Goal: Task Accomplishment & Management: Manage account settings

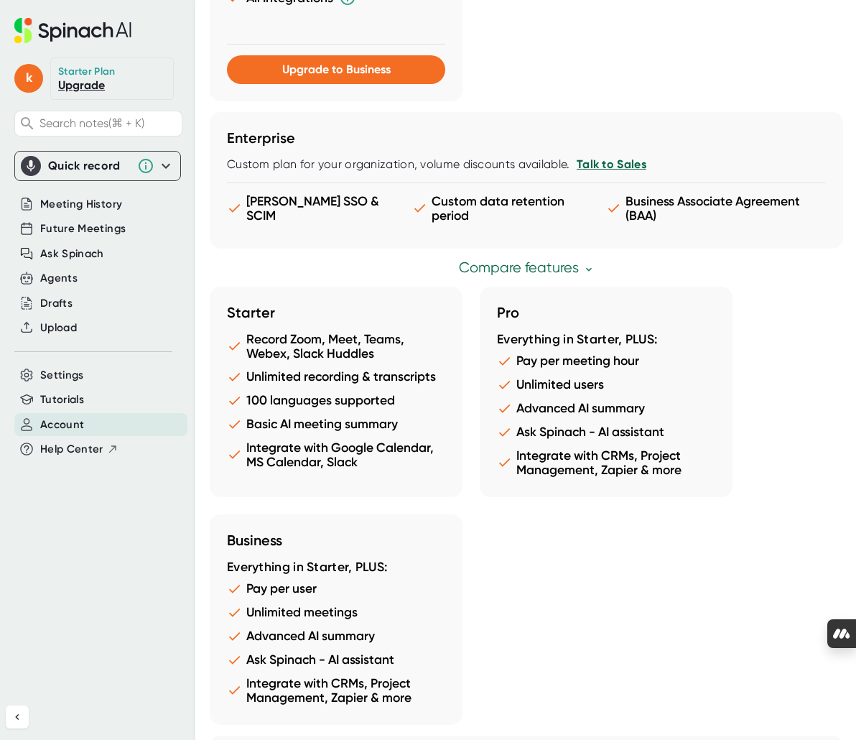
scroll to position [1234, 0]
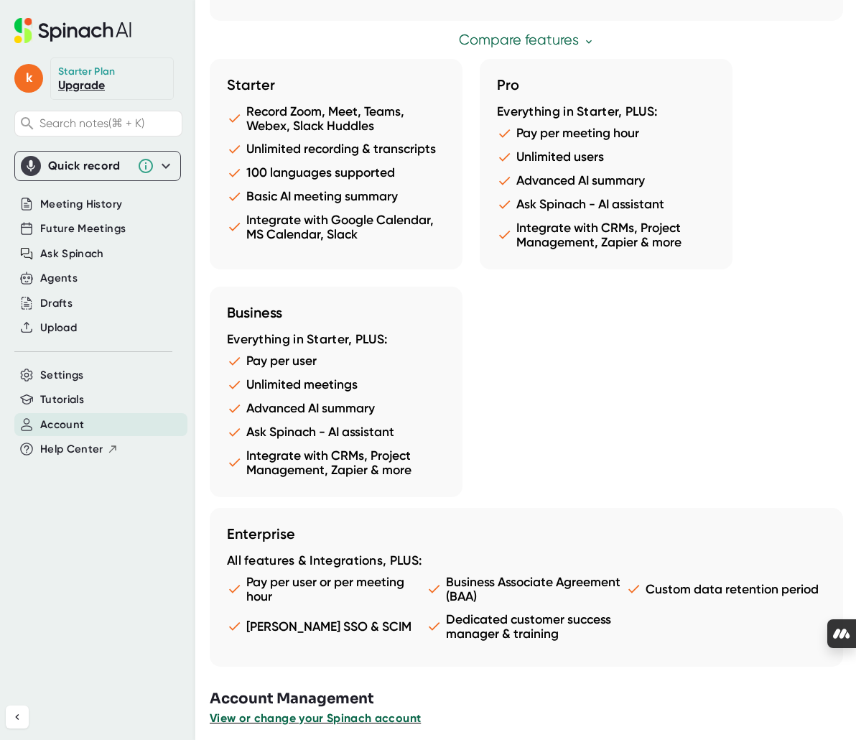
click at [316, 711] on span "View or change your Spinach account" at bounding box center [315, 718] width 211 height 14
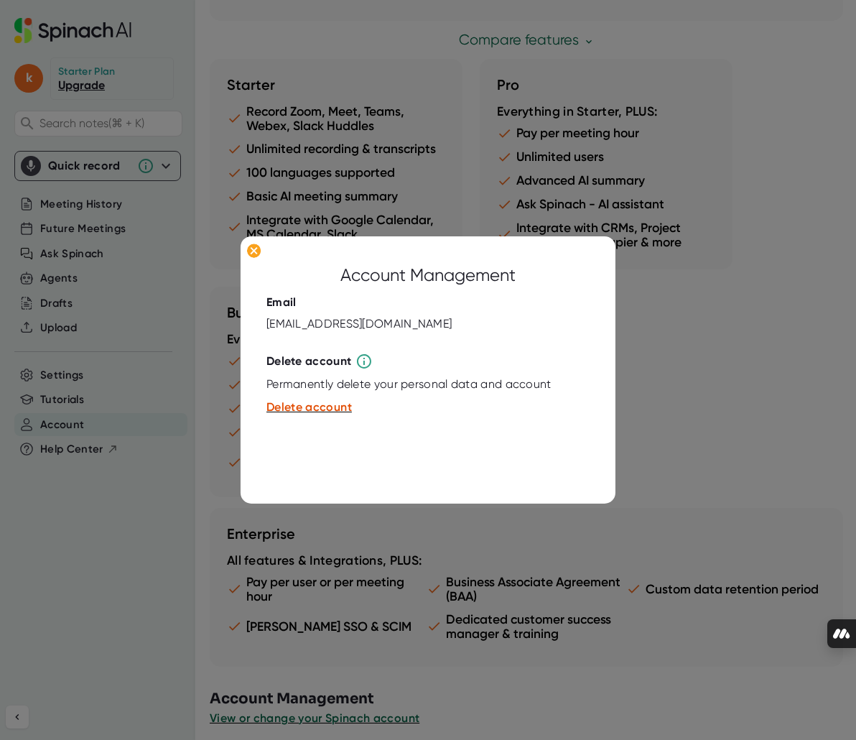
click at [712, 374] on div at bounding box center [428, 370] width 856 height 740
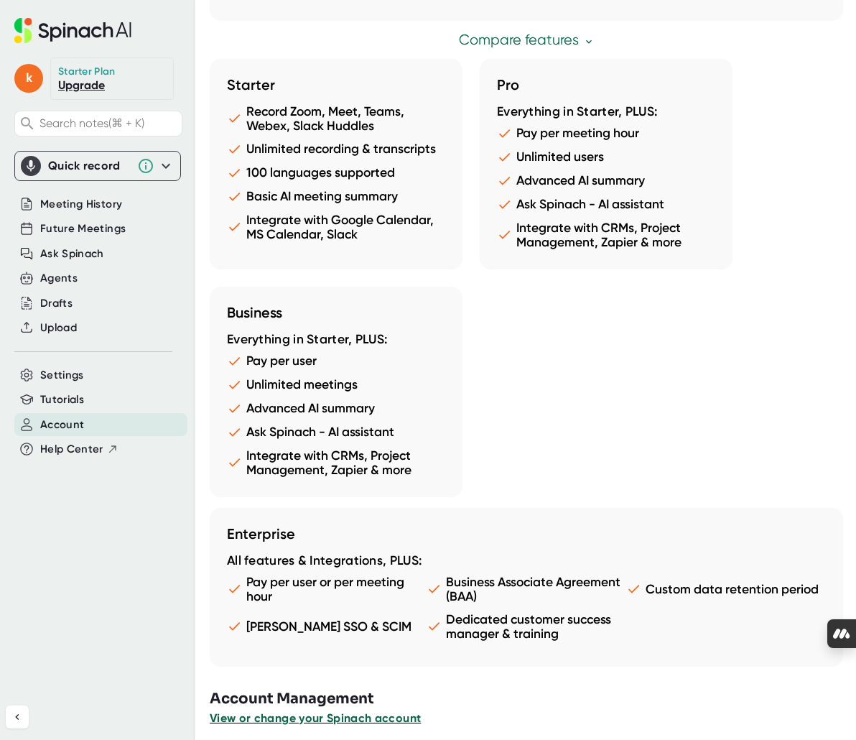
click at [304, 711] on span "View or change your Spinach account" at bounding box center [315, 718] width 211 height 14
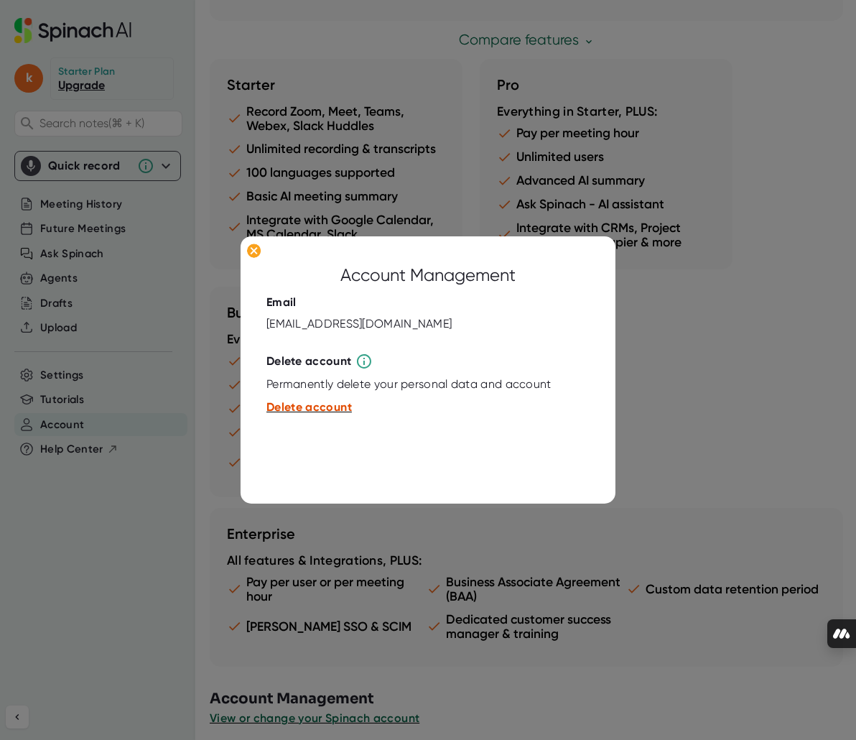
click at [304, 408] on span "Delete account" at bounding box center [308, 407] width 85 height 14
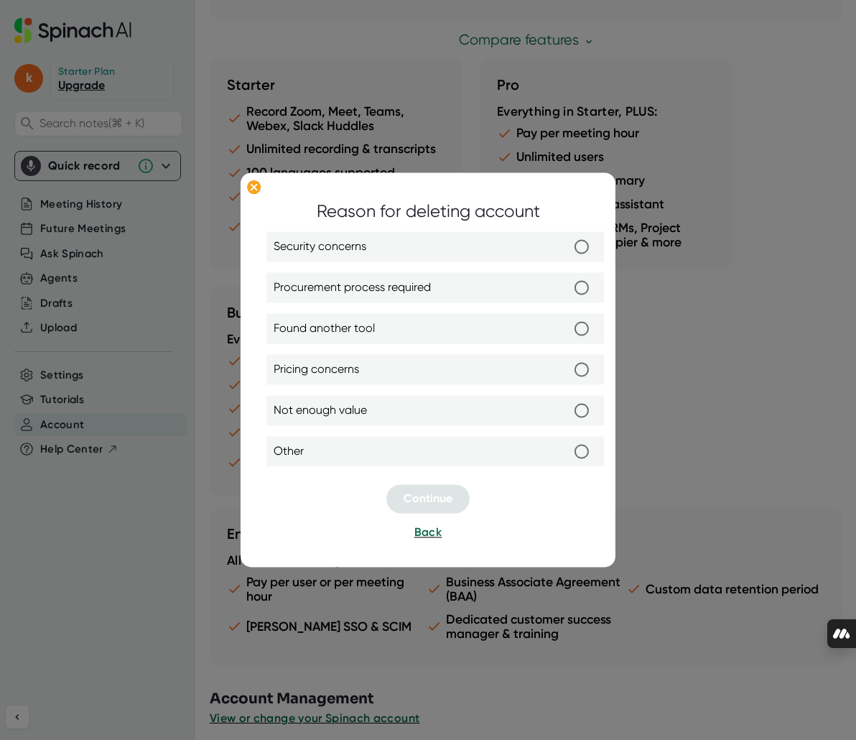
click at [365, 372] on label "Pricing concerns" at bounding box center [435, 370] width 323 height 30
click at [567, 372] on input "Pricing concerns" at bounding box center [582, 370] width 30 height 30
radio input "true"
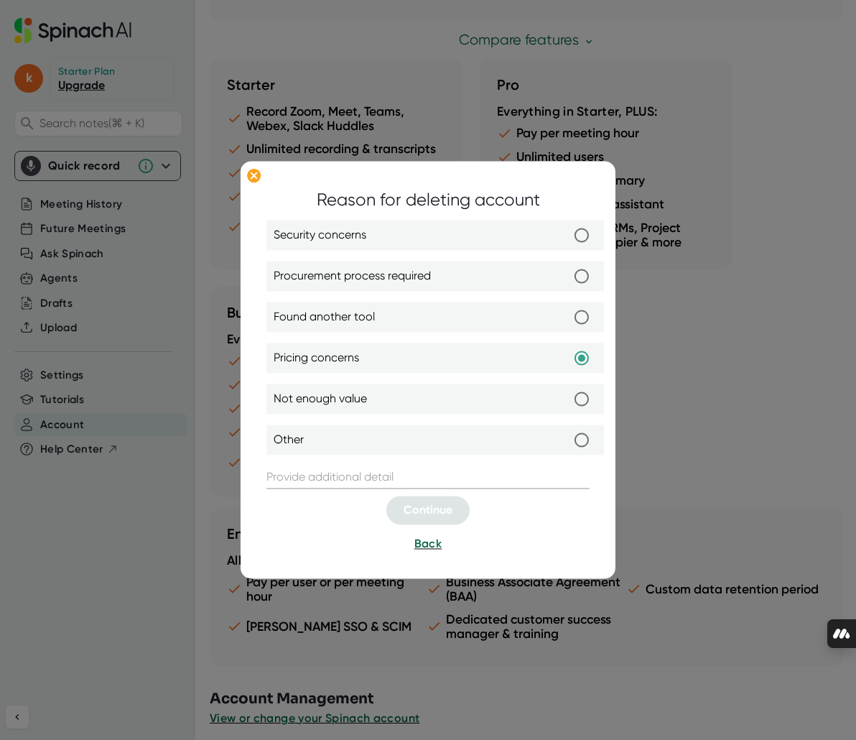
click at [416, 398] on label "Not enough value" at bounding box center [435, 399] width 323 height 30
click at [567, 398] on input "Not enough value" at bounding box center [582, 399] width 30 height 30
radio input "true"
click at [399, 476] on input "text" at bounding box center [427, 477] width 323 height 23
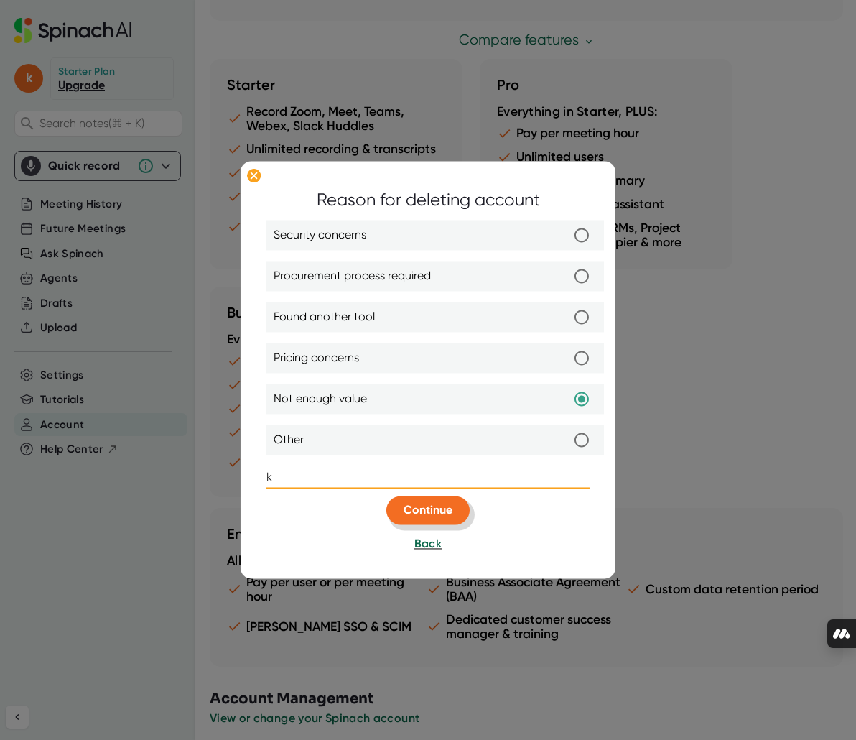
type input "k"
click at [433, 505] on span "Continue" at bounding box center [428, 510] width 49 height 14
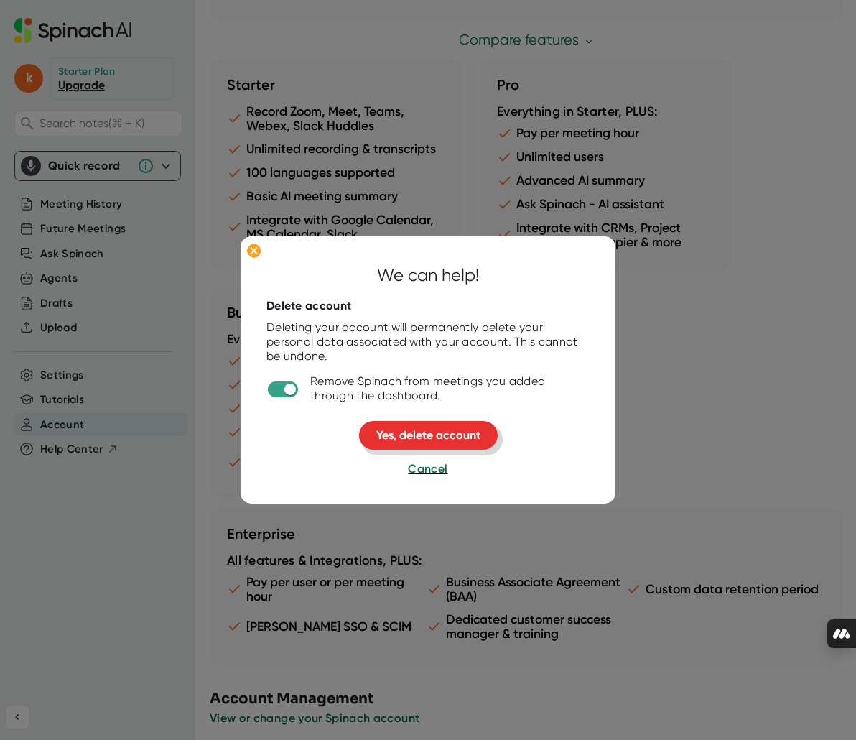
click at [416, 430] on span "Yes, delete account" at bounding box center [428, 435] width 104 height 14
